Goal: Task Accomplishment & Management: Use online tool/utility

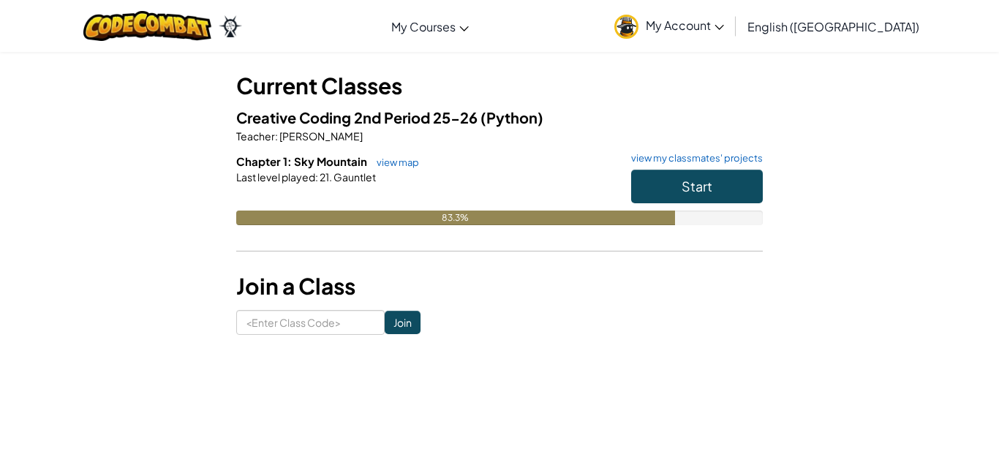
scroll to position [70, 0]
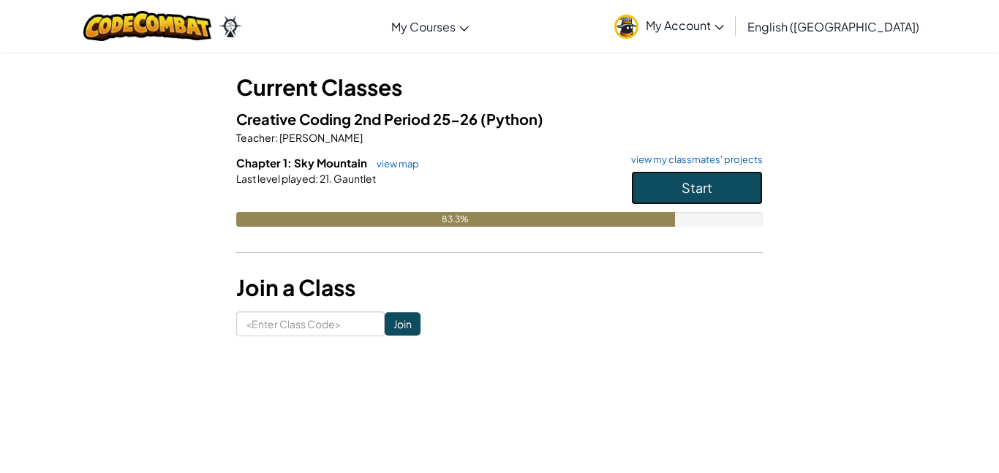
click at [680, 178] on button "Start" at bounding box center [697, 188] width 132 height 34
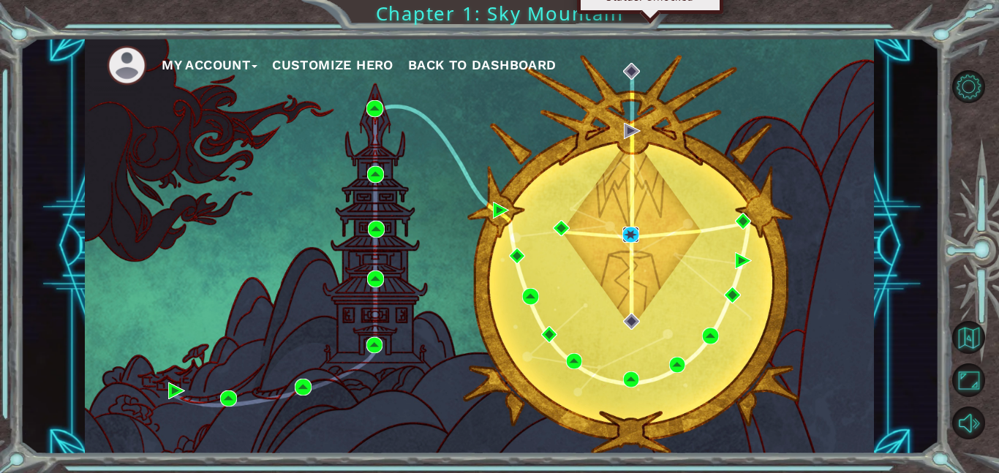
click at [626, 229] on img at bounding box center [631, 235] width 17 height 17
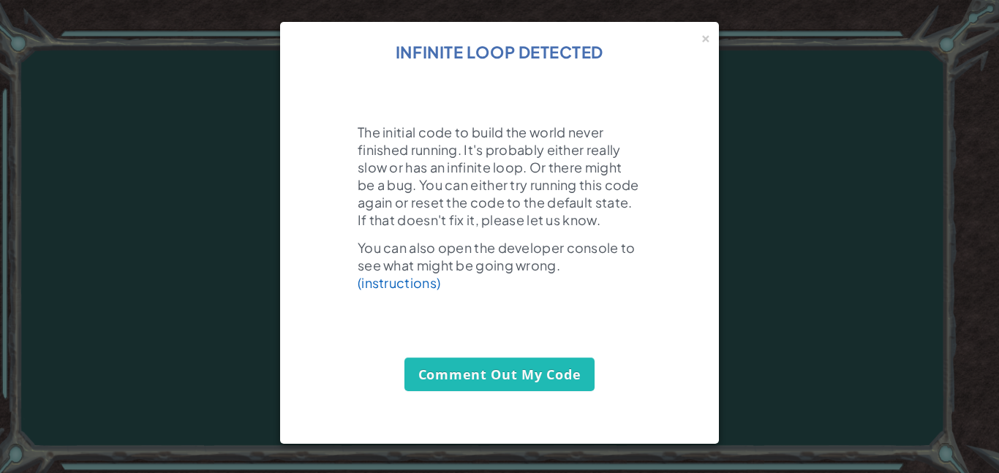
click at [588, 127] on p "The initial code to build the world never finished running. It's probably eithe…" at bounding box center [500, 176] width 284 height 105
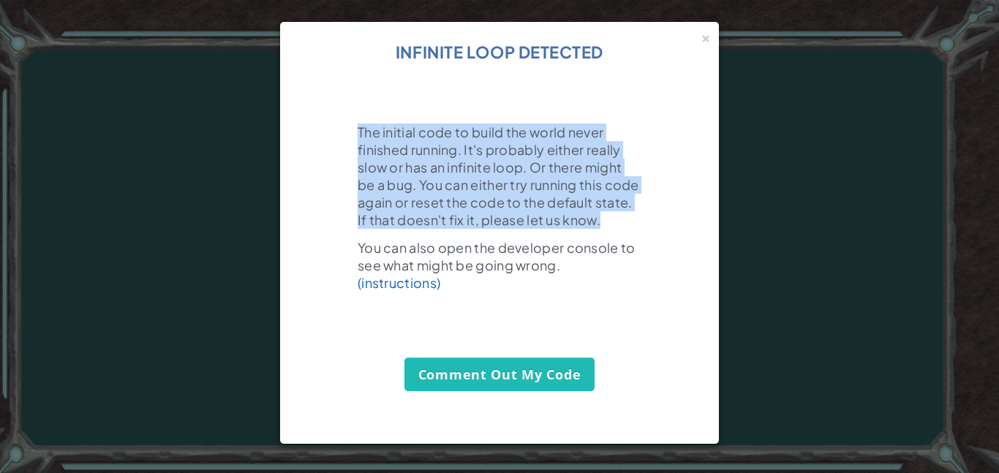
click at [588, 127] on p "The initial code to build the world never finished running. It's probably eithe…" at bounding box center [500, 176] width 284 height 105
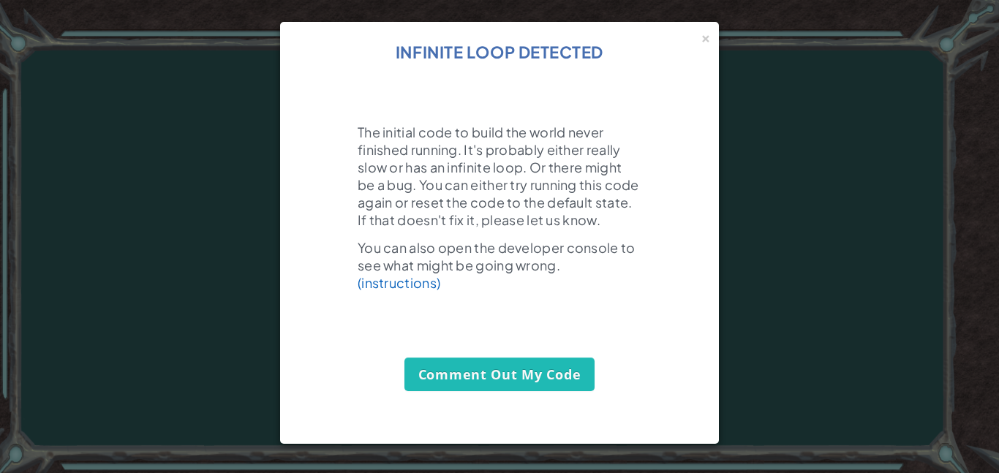
click at [588, 127] on p "The initial code to build the world never finished running. It's probably eithe…" at bounding box center [500, 176] width 284 height 105
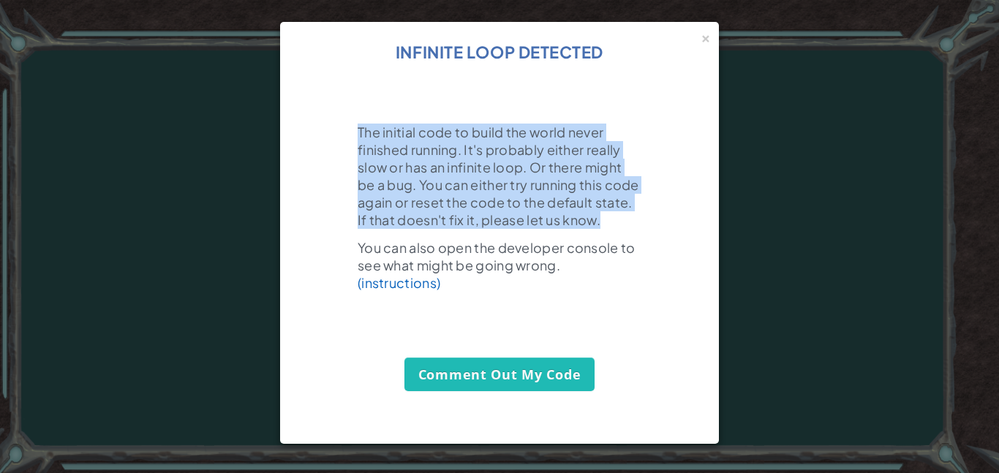
click at [588, 127] on p "The initial code to build the world never finished running. It's probably eithe…" at bounding box center [500, 176] width 284 height 105
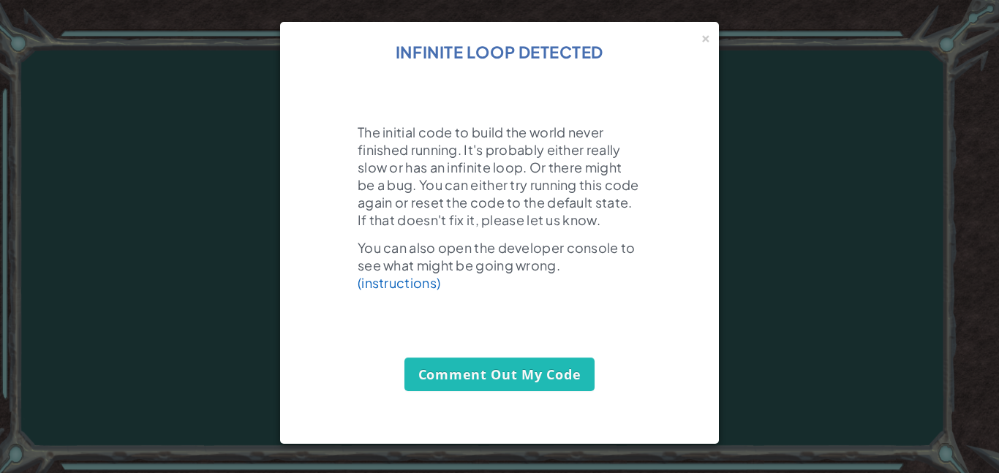
click at [588, 127] on p "The initial code to build the world never finished running. It's probably eithe…" at bounding box center [500, 176] width 284 height 105
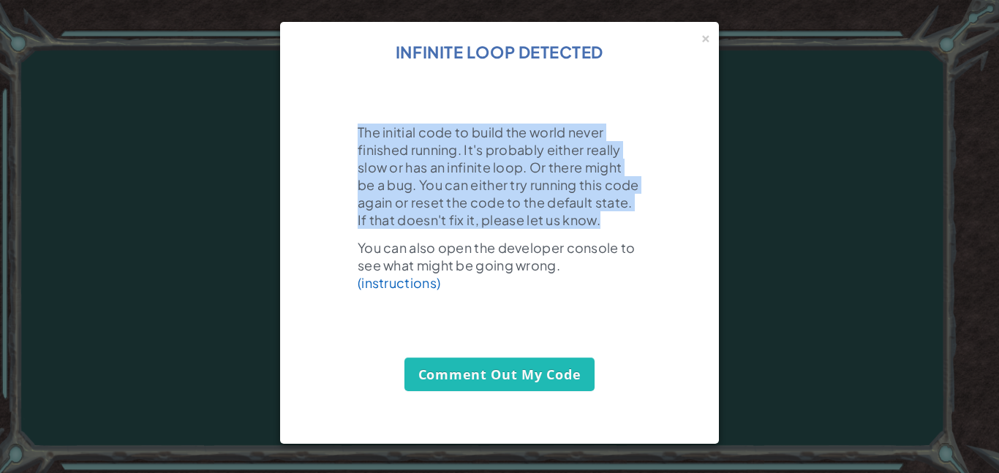
click at [588, 127] on p "The initial code to build the world never finished running. It's probably eithe…" at bounding box center [500, 176] width 284 height 105
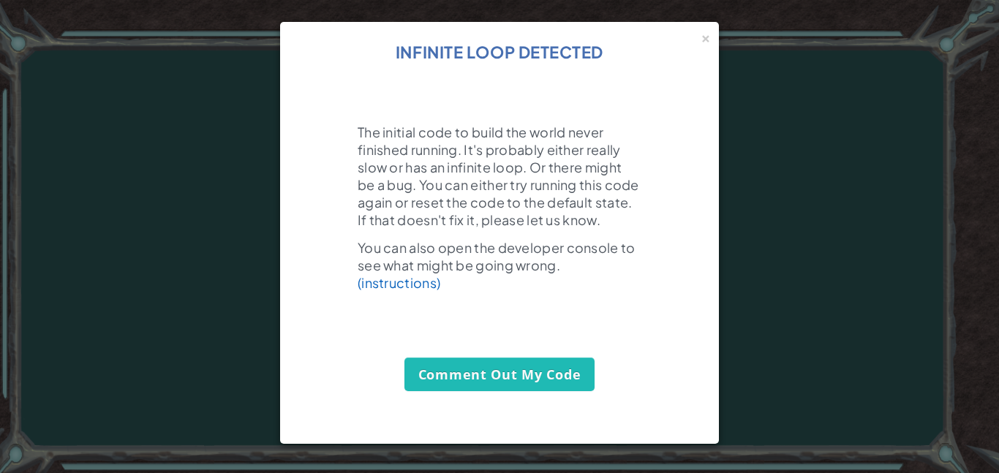
click at [588, 127] on p "The initial code to build the world never finished running. It's probably eithe…" at bounding box center [500, 176] width 284 height 105
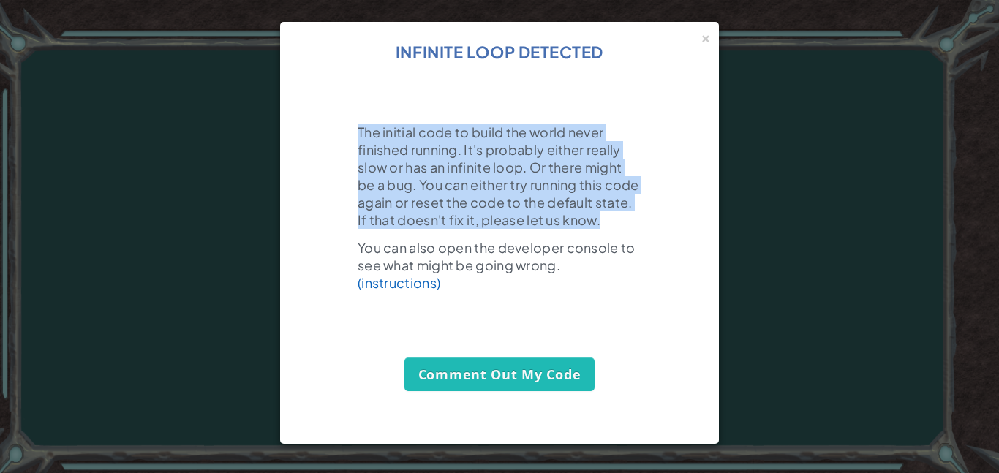
click at [588, 127] on p "The initial code to build the world never finished running. It's probably eithe…" at bounding box center [500, 176] width 284 height 105
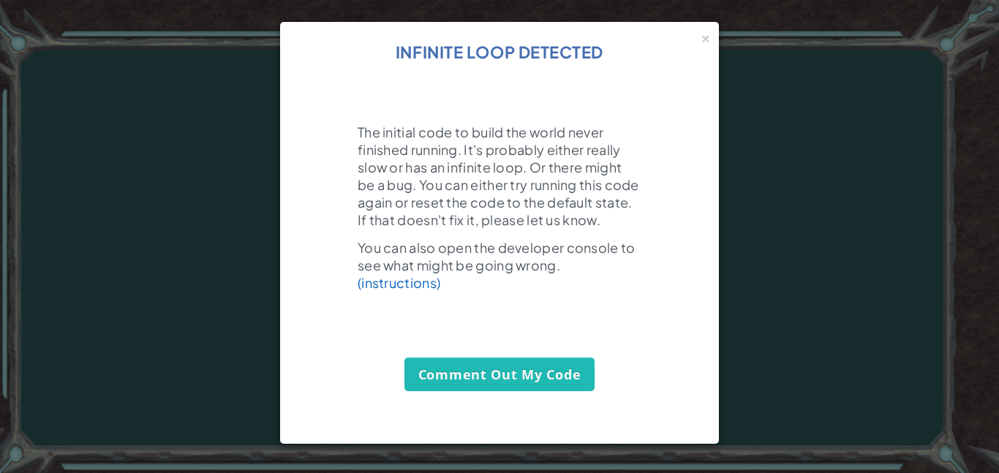
click at [588, 127] on p "The initial code to build the world never finished running. It's probably eithe…" at bounding box center [500, 176] width 284 height 105
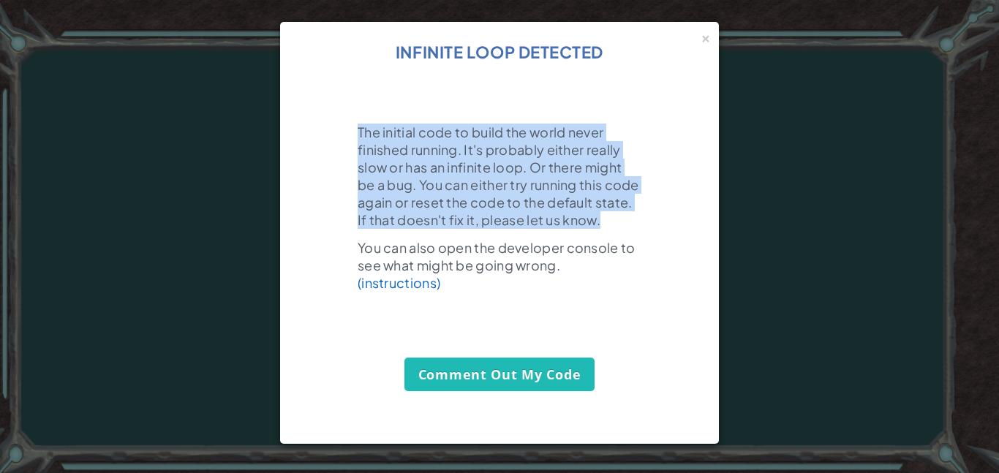
click at [588, 127] on p "The initial code to build the world never finished running. It's probably eithe…" at bounding box center [500, 176] width 284 height 105
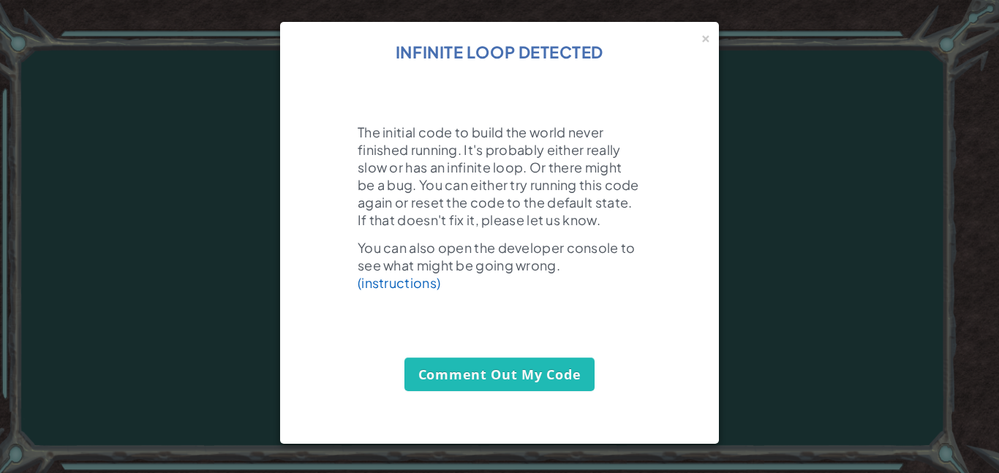
click at [588, 127] on p "The initial code to build the world never finished running. It's probably eithe…" at bounding box center [500, 176] width 284 height 105
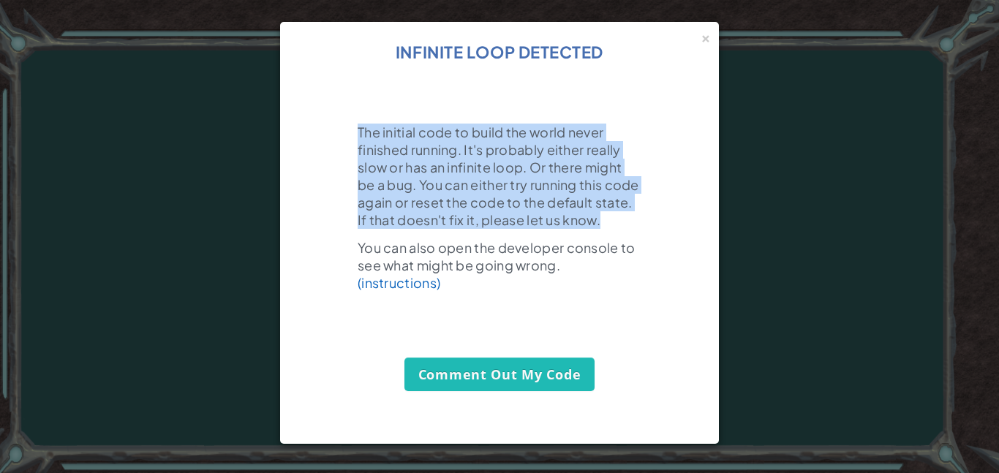
click at [588, 127] on p "The initial code to build the world never finished running. It's probably eithe…" at bounding box center [500, 176] width 284 height 105
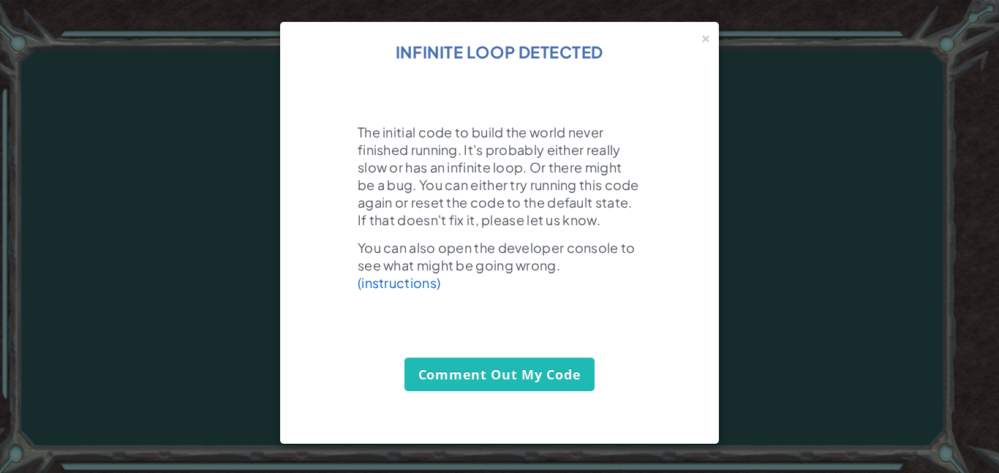
click at [588, 127] on p "The initial code to build the world never finished running. It's probably eithe…" at bounding box center [500, 176] width 284 height 105
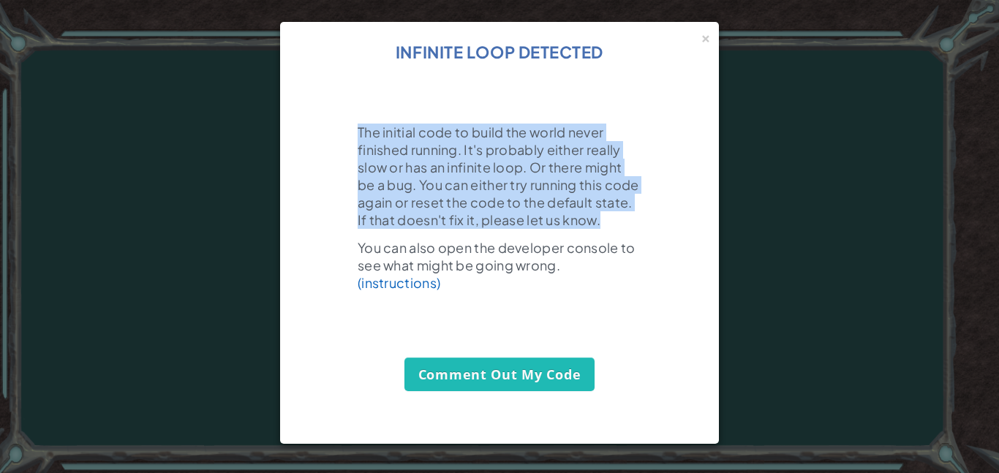
click at [588, 127] on p "The initial code to build the world never finished running. It's probably eithe…" at bounding box center [500, 176] width 284 height 105
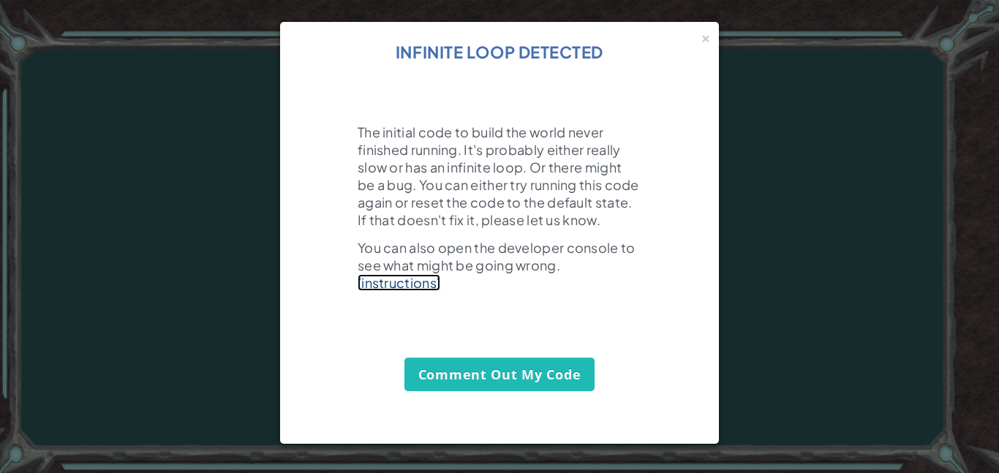
click at [407, 291] on link "(instructions)" at bounding box center [399, 282] width 83 height 17
click at [702, 40] on div "×" at bounding box center [706, 36] width 10 height 15
